Goal: Information Seeking & Learning: Learn about a topic

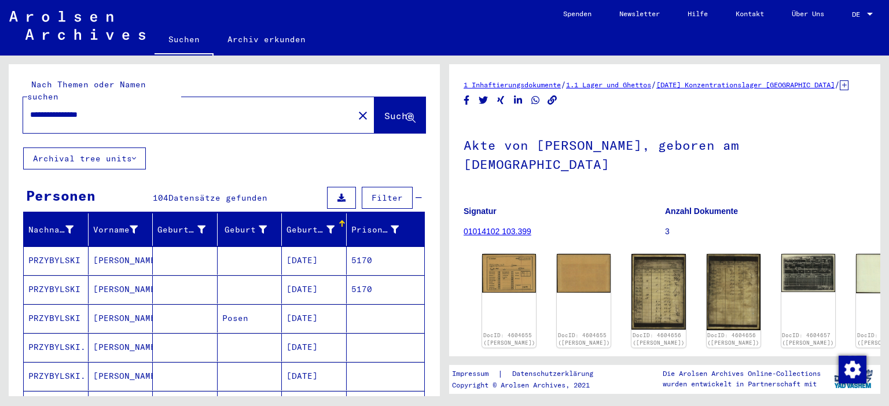
scroll to position [192, 0]
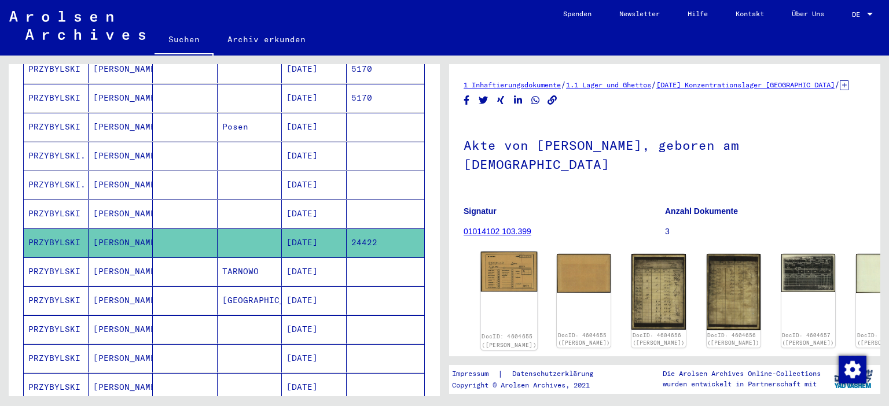
click at [507, 252] on img at bounding box center [509, 272] width 57 height 41
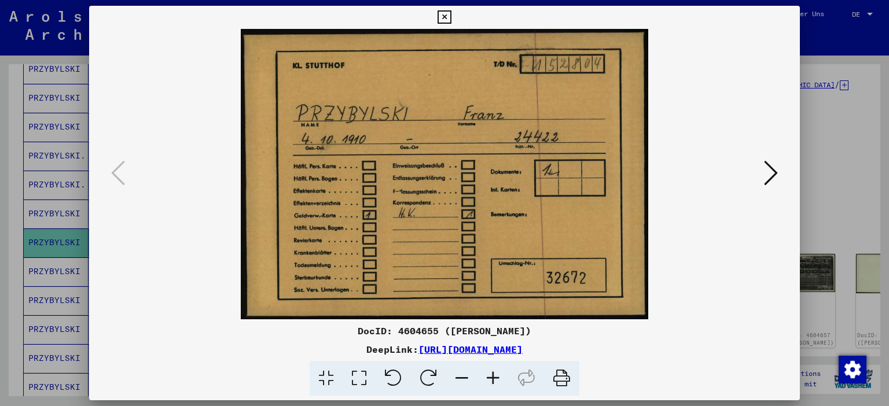
click at [775, 170] on icon at bounding box center [771, 173] width 14 height 28
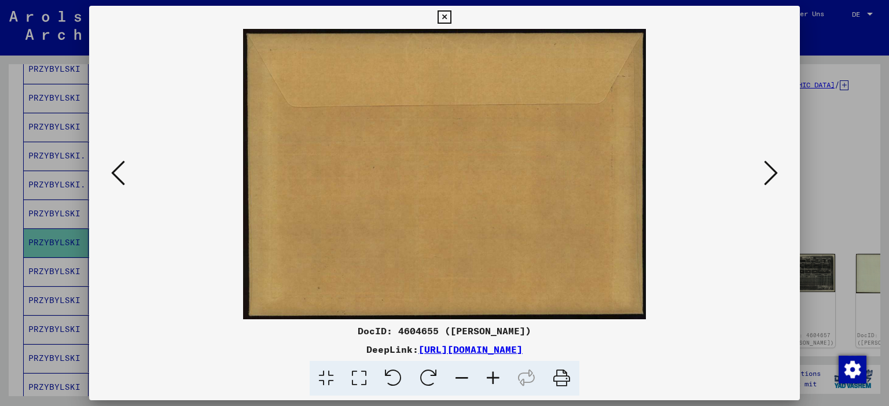
click at [775, 170] on icon at bounding box center [771, 173] width 14 height 28
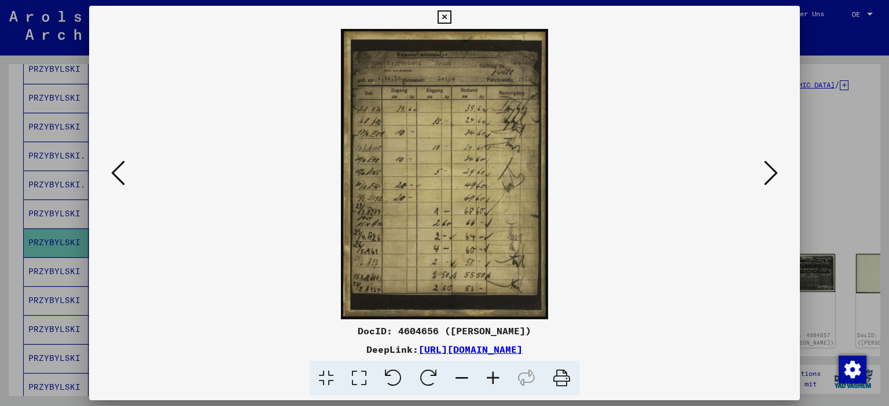
click at [496, 84] on img at bounding box center [445, 174] width 633 height 291
click at [494, 377] on icon at bounding box center [493, 378] width 31 height 35
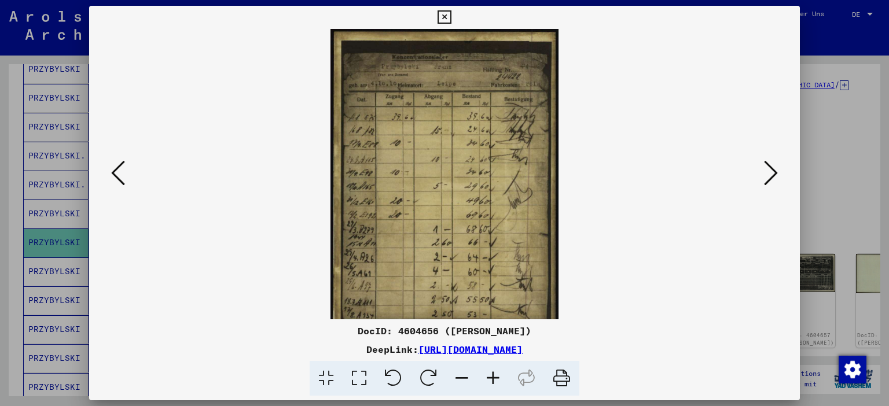
click at [494, 371] on icon at bounding box center [493, 378] width 31 height 35
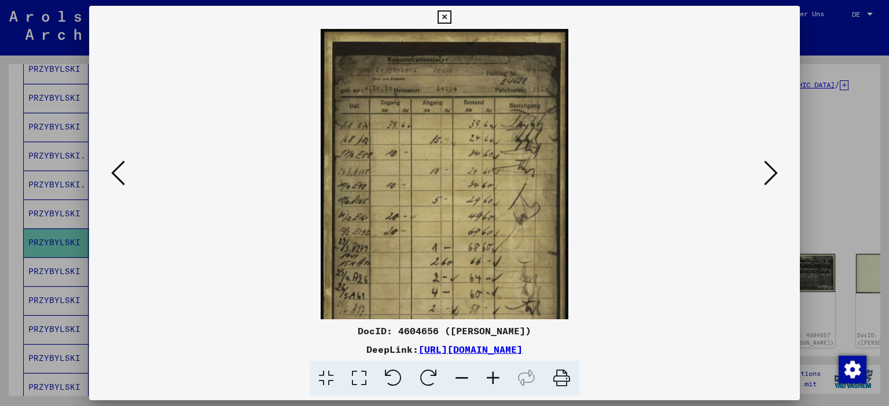
drag, startPoint x: 494, startPoint y: 371, endPoint x: 493, endPoint y: 365, distance: 5.9
click at [494, 371] on icon at bounding box center [493, 378] width 31 height 35
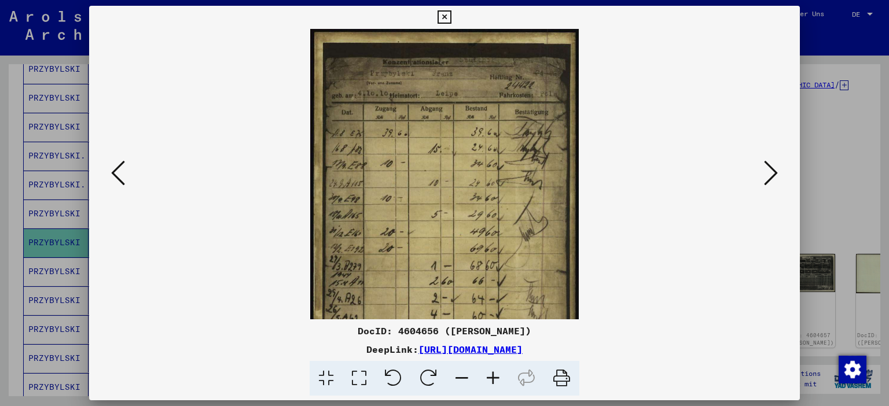
click at [493, 365] on icon at bounding box center [493, 378] width 31 height 35
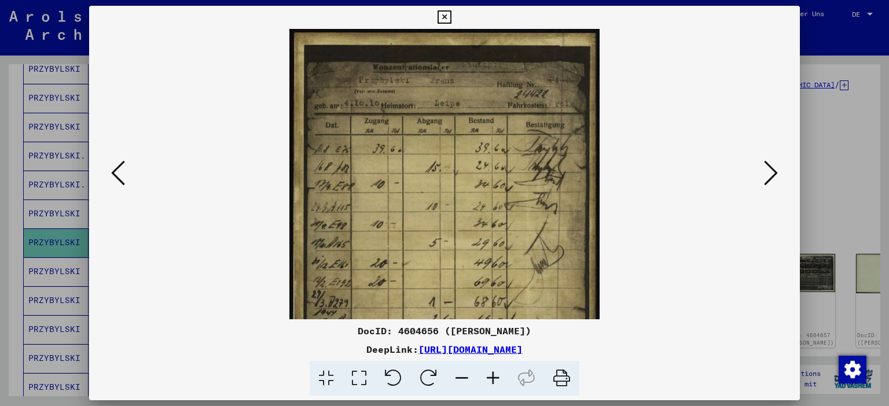
click at [493, 365] on icon at bounding box center [493, 378] width 31 height 35
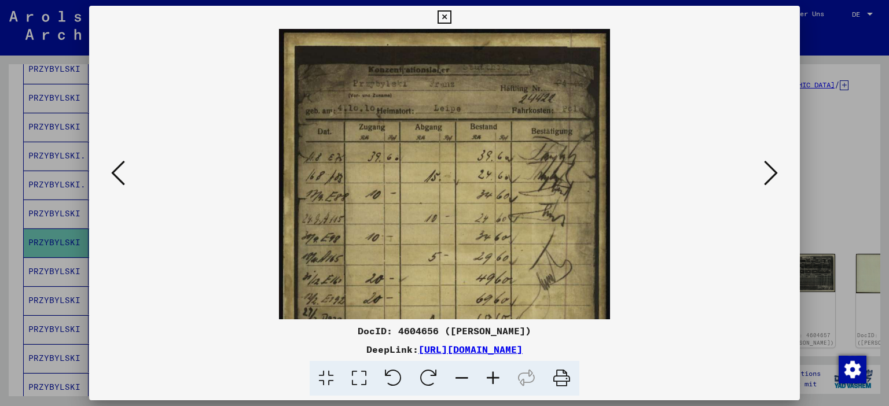
click at [492, 364] on icon at bounding box center [493, 378] width 31 height 35
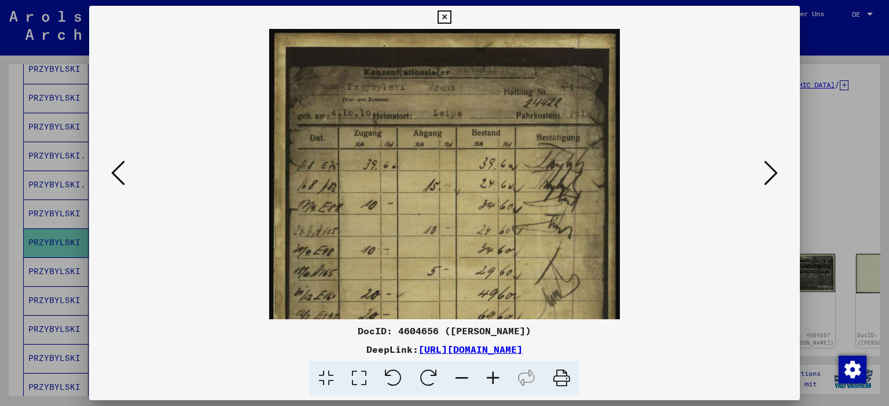
click at [492, 364] on icon at bounding box center [493, 378] width 31 height 35
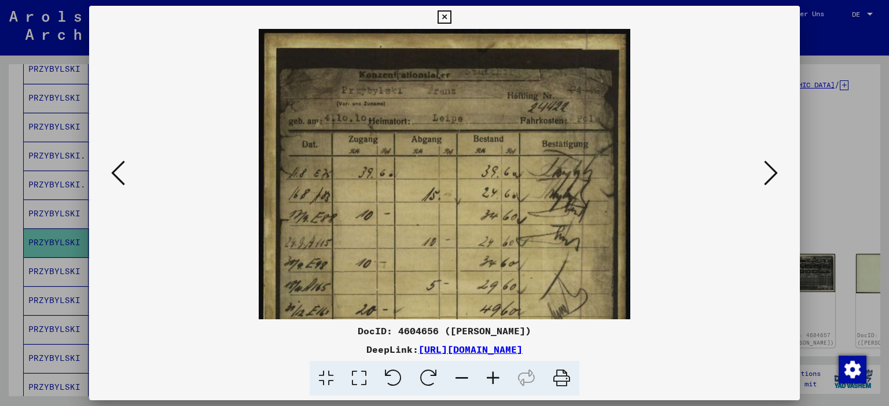
click at [492, 364] on icon at bounding box center [493, 378] width 31 height 35
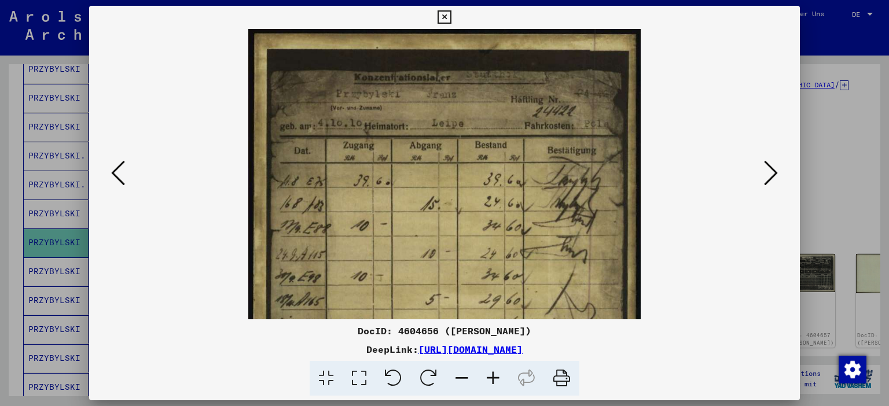
click at [492, 364] on icon at bounding box center [493, 378] width 31 height 35
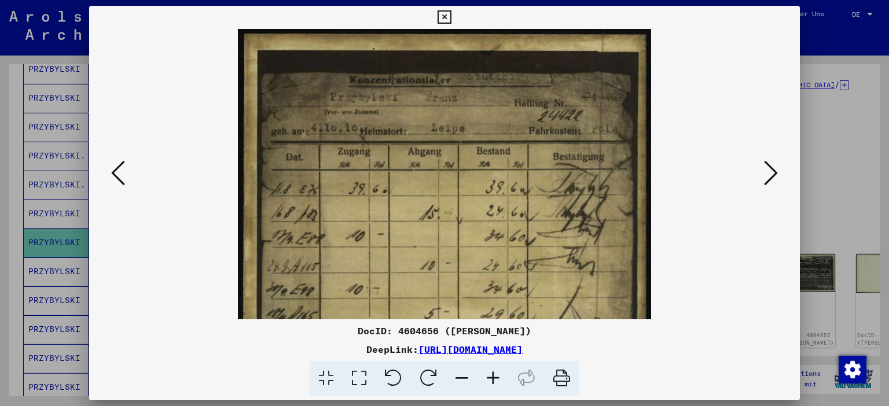
click at [492, 364] on icon at bounding box center [493, 378] width 31 height 35
